Goal: Task Accomplishment & Management: Contribute content

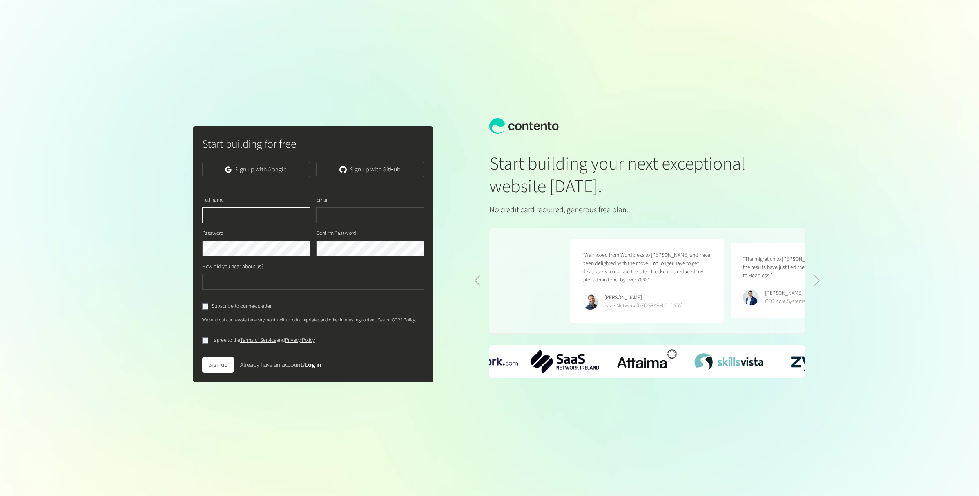
scroll to position [0, 321]
click at [269, 170] on link "Sign up with Google" at bounding box center [256, 170] width 108 height 16
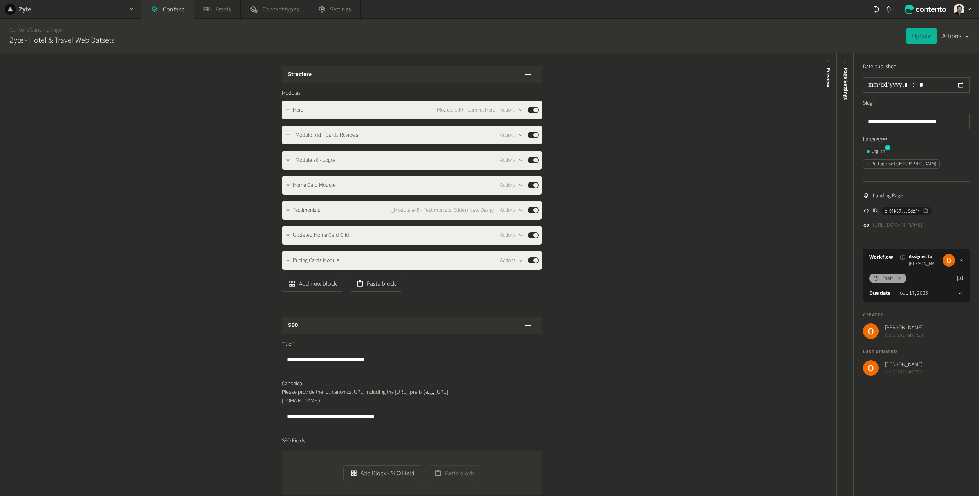
click at [125, 4] on div "button" at bounding box center [131, 9] width 19 height 18
click at [173, 11] on link "Content" at bounding box center [167, 9] width 52 height 19
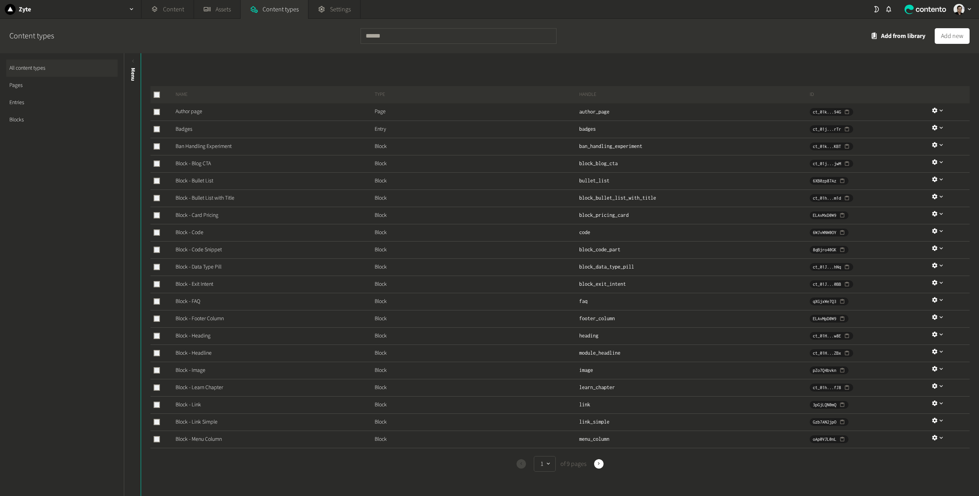
click at [27, 81] on link "Pages" at bounding box center [61, 85] width 111 height 17
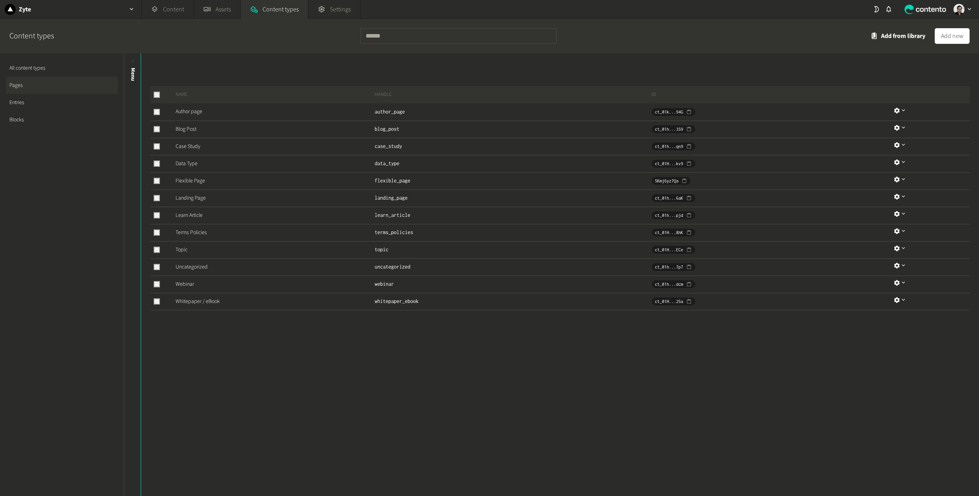
click at [27, 103] on link "Entries" at bounding box center [61, 102] width 111 height 17
click at [952, 42] on button "Add new" at bounding box center [951, 36] width 35 height 16
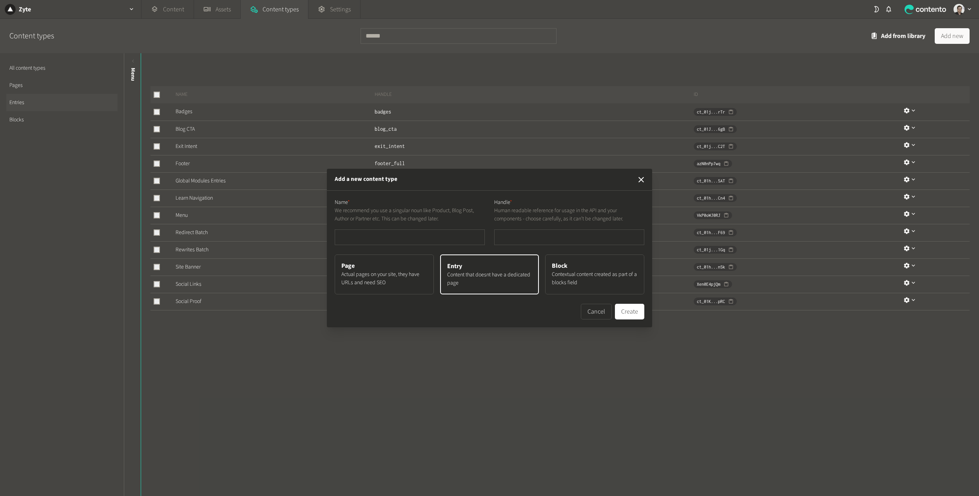
click at [449, 407] on div "Add a new content type Name * We recommend you use a singular noun like Product…" at bounding box center [489, 248] width 979 height 496
